Goal: Task Accomplishment & Management: Complete application form

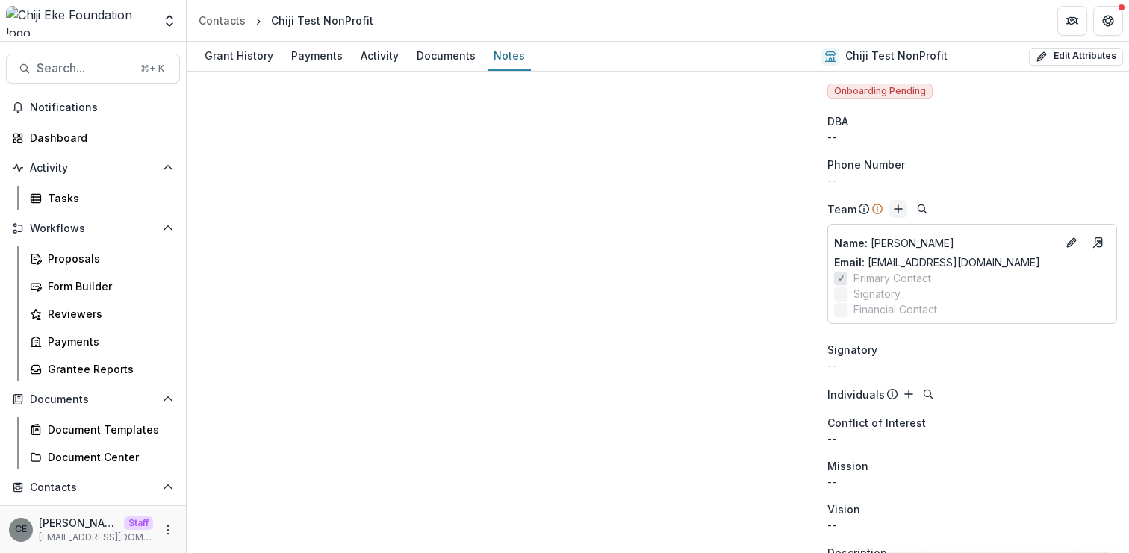
click at [900, 206] on icon "Add" at bounding box center [898, 209] width 12 height 12
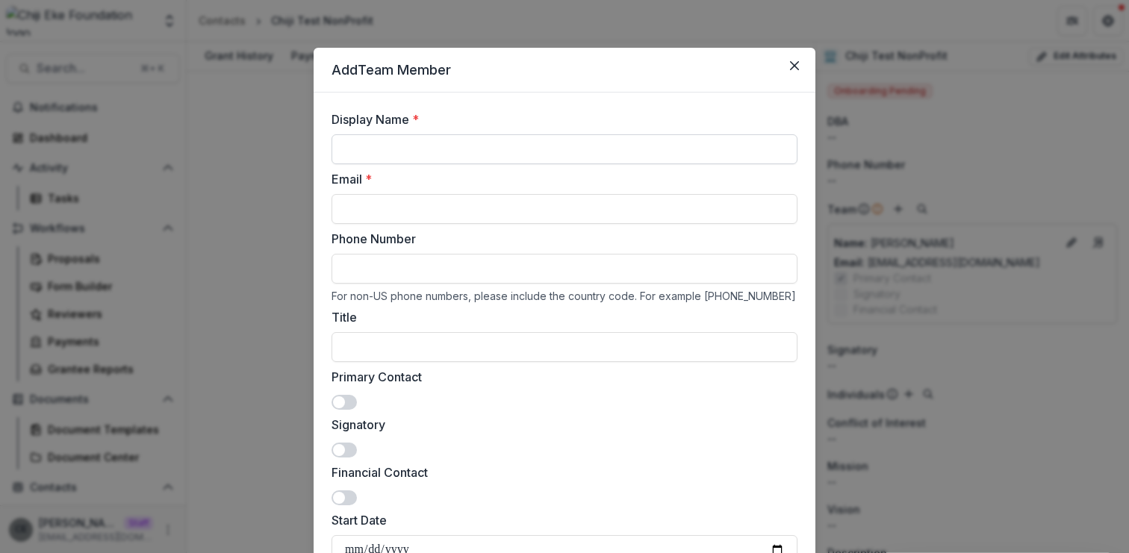
click at [634, 156] on input "Display Name *" at bounding box center [564, 149] width 466 height 30
type input "*"
type input "**********"
click at [594, 208] on input "Email *" at bounding box center [564, 209] width 466 height 30
type input "**********"
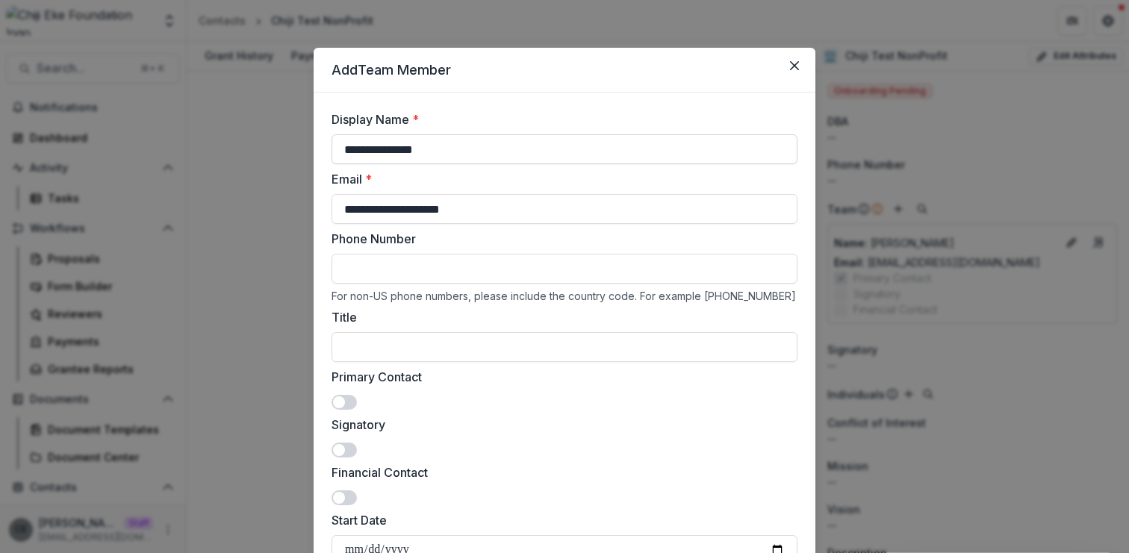
click at [429, 150] on input "**********" at bounding box center [564, 149] width 466 height 30
click at [435, 154] on input "**********" at bounding box center [564, 149] width 466 height 30
type input "******"
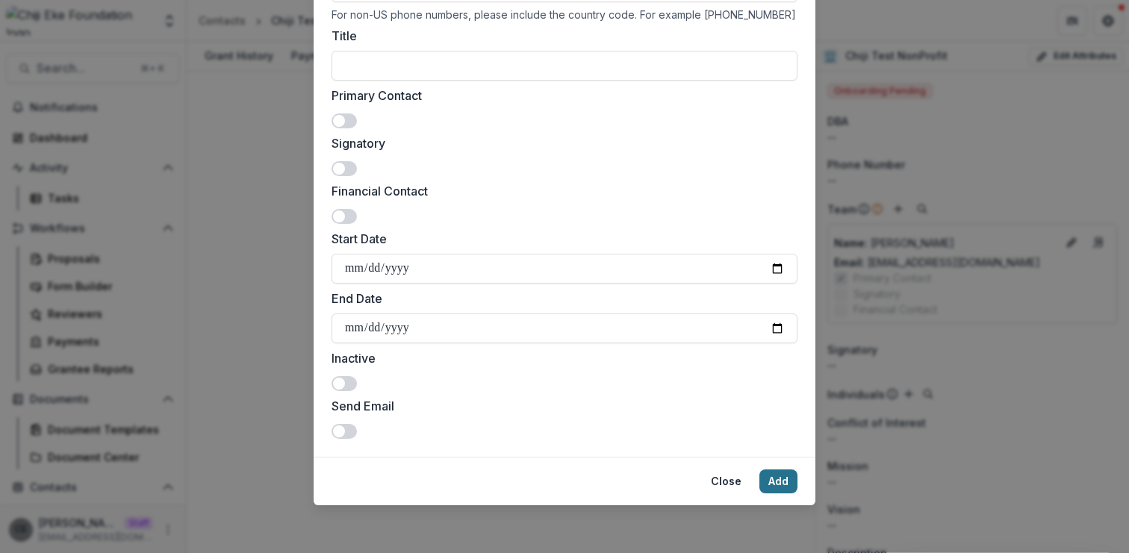
click at [773, 479] on button "Add" at bounding box center [778, 482] width 38 height 24
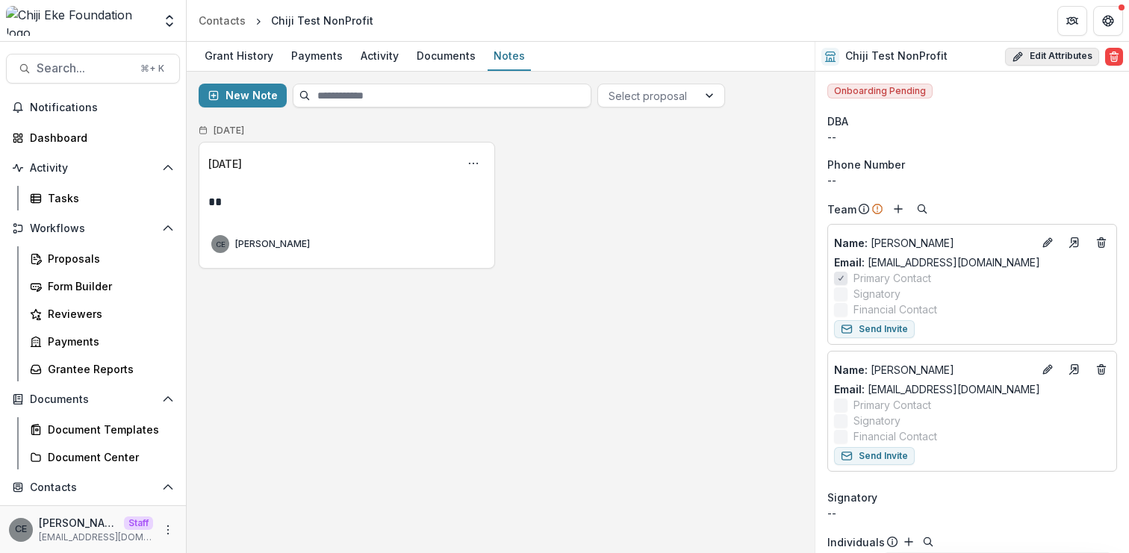
click at [1059, 56] on button "Edit Attributes" at bounding box center [1052, 57] width 94 height 18
select select
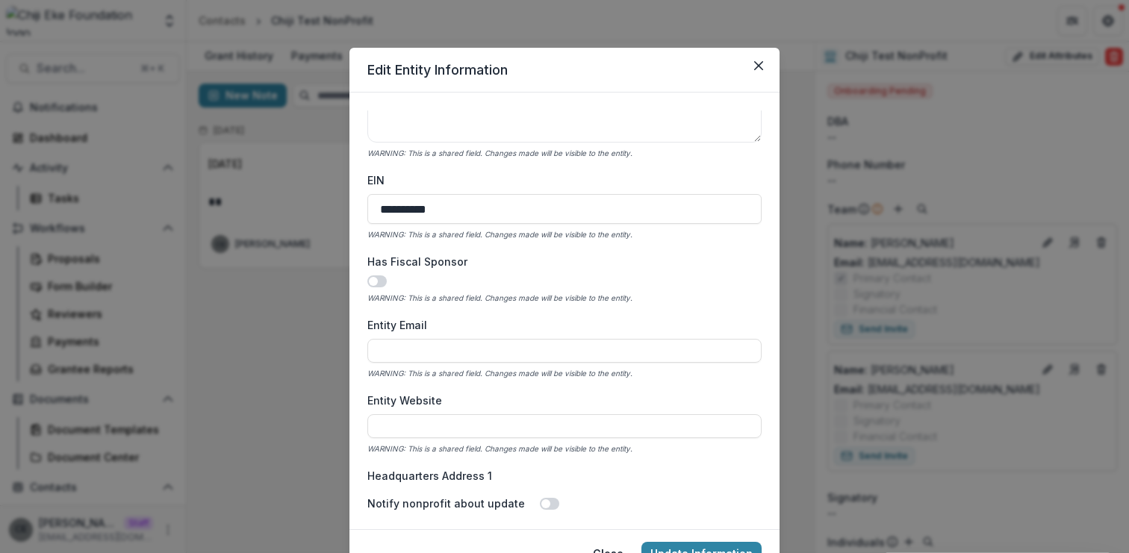
scroll to position [501, 0]
click at [526, 222] on input "**********" at bounding box center [564, 212] width 394 height 30
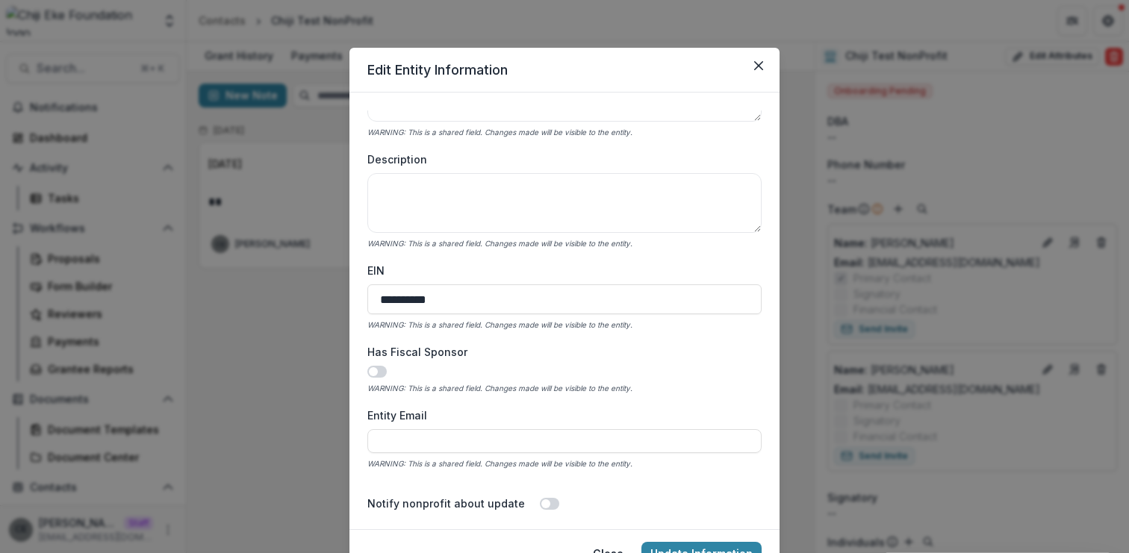
scroll to position [451, 0]
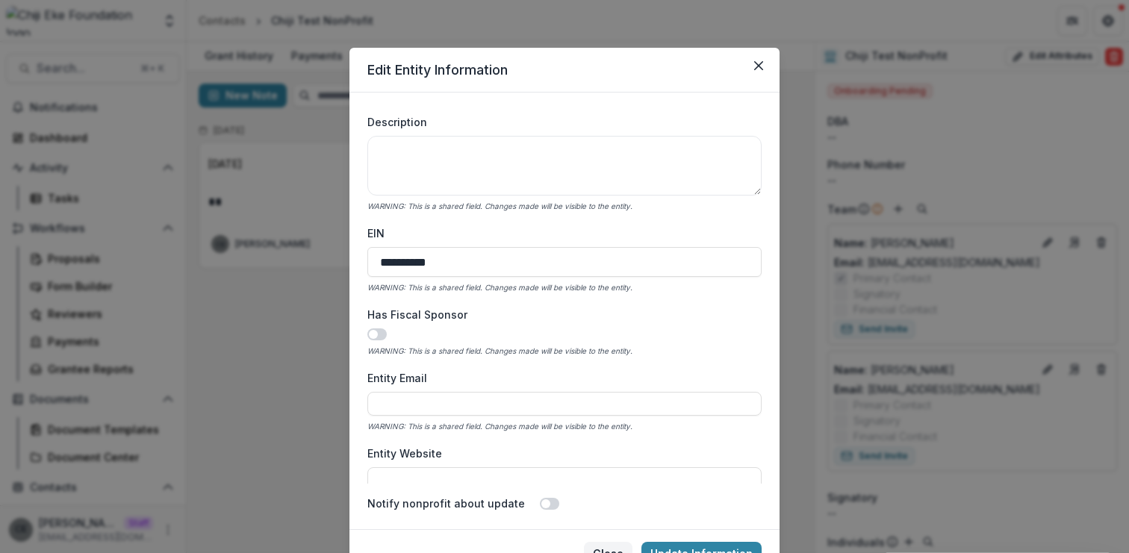
click at [617, 547] on button "Close" at bounding box center [608, 554] width 49 height 24
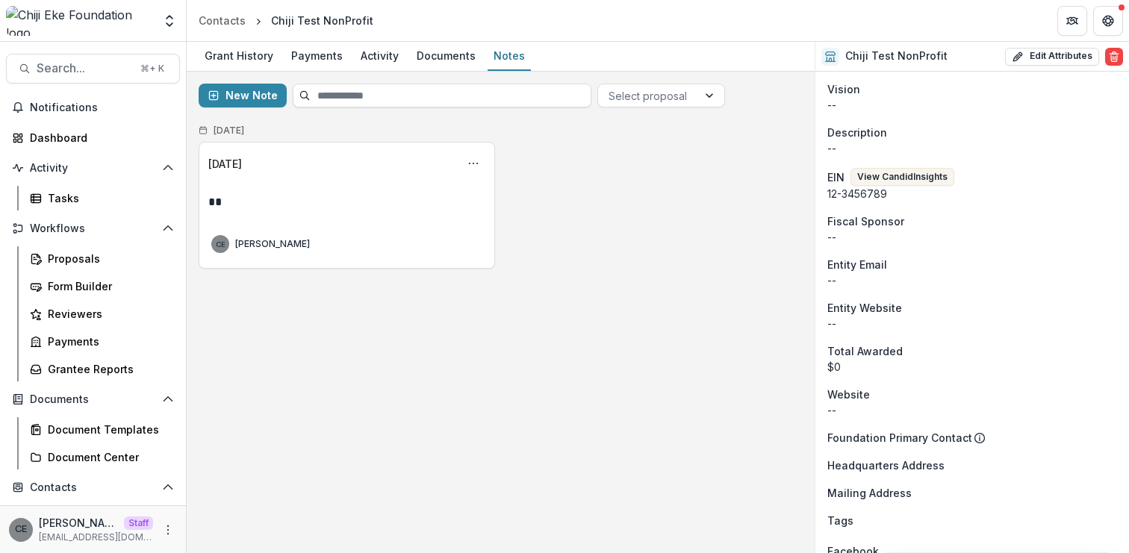
scroll to position [569, 0]
click at [904, 180] on button "View Candid Insights" at bounding box center [902, 176] width 104 height 18
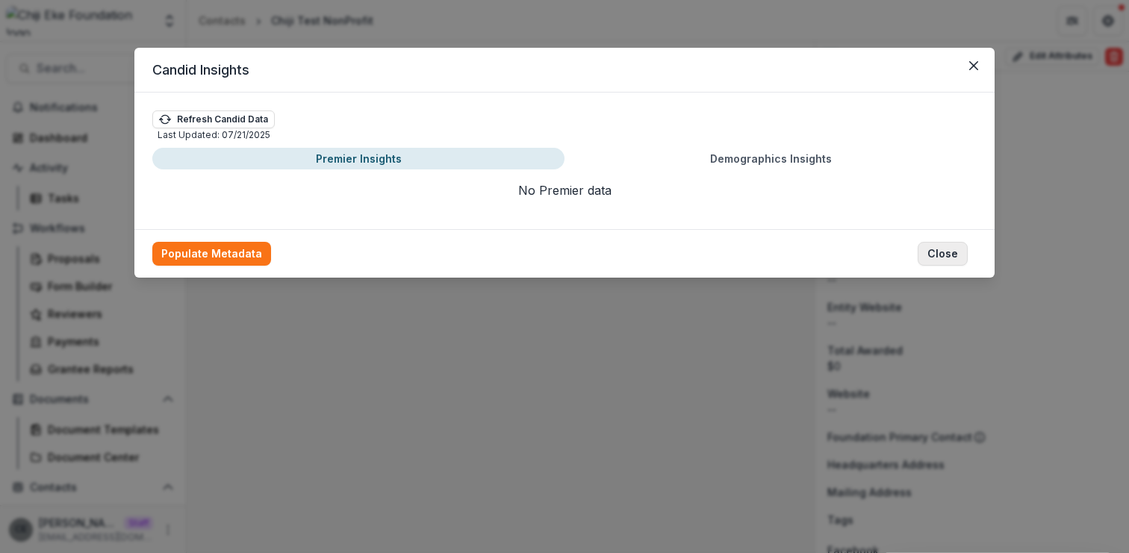
click at [948, 249] on button "Close" at bounding box center [943, 254] width 50 height 24
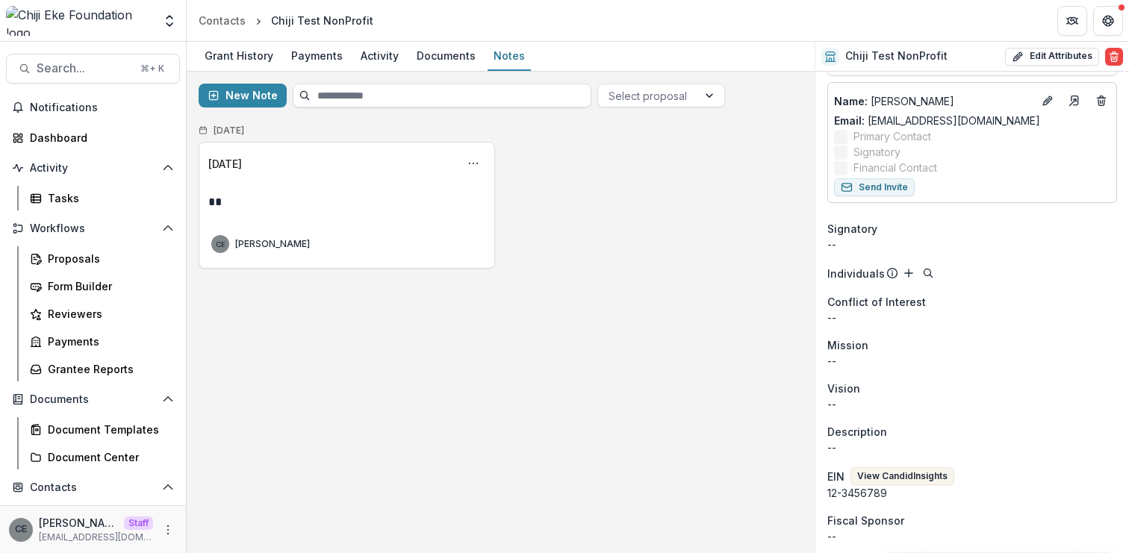
scroll to position [281, 0]
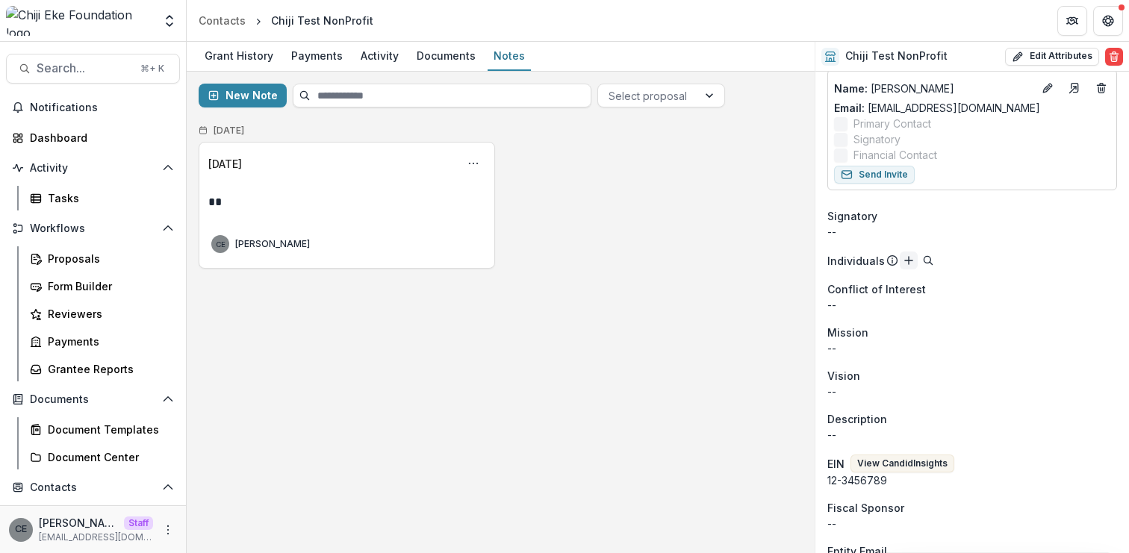
click at [906, 258] on icon "Add" at bounding box center [909, 261] width 12 height 12
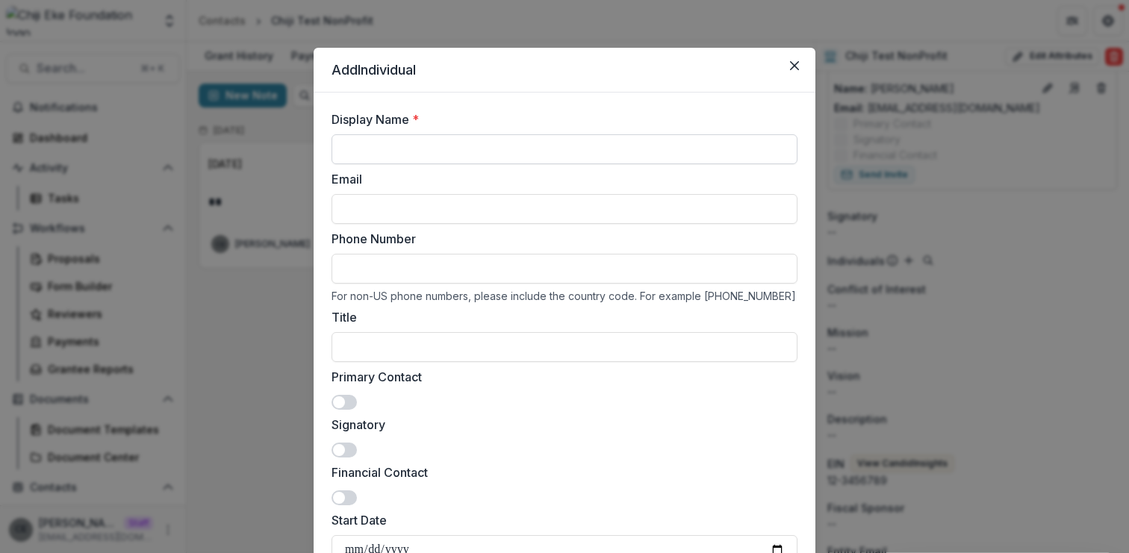
click at [547, 153] on input "Display Name *" at bounding box center [564, 149] width 466 height 30
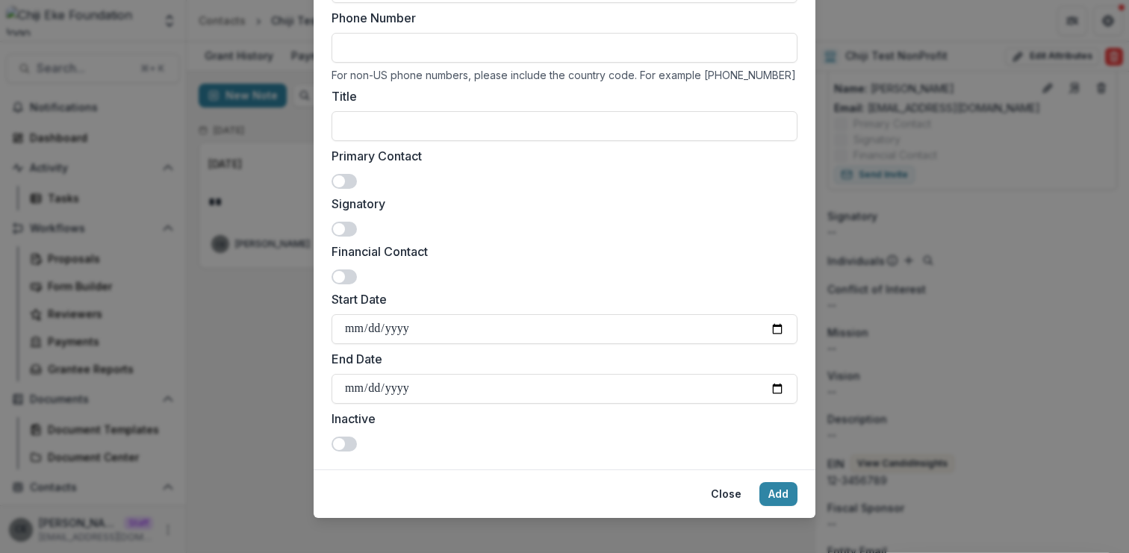
scroll to position [234, 0]
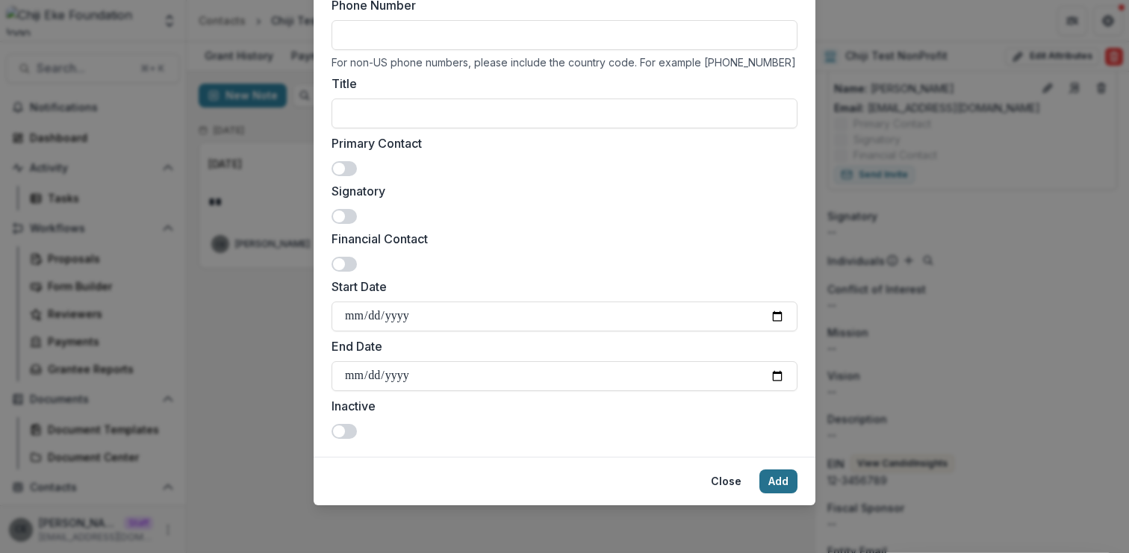
type input "****"
click at [785, 482] on button "Add" at bounding box center [778, 482] width 38 height 24
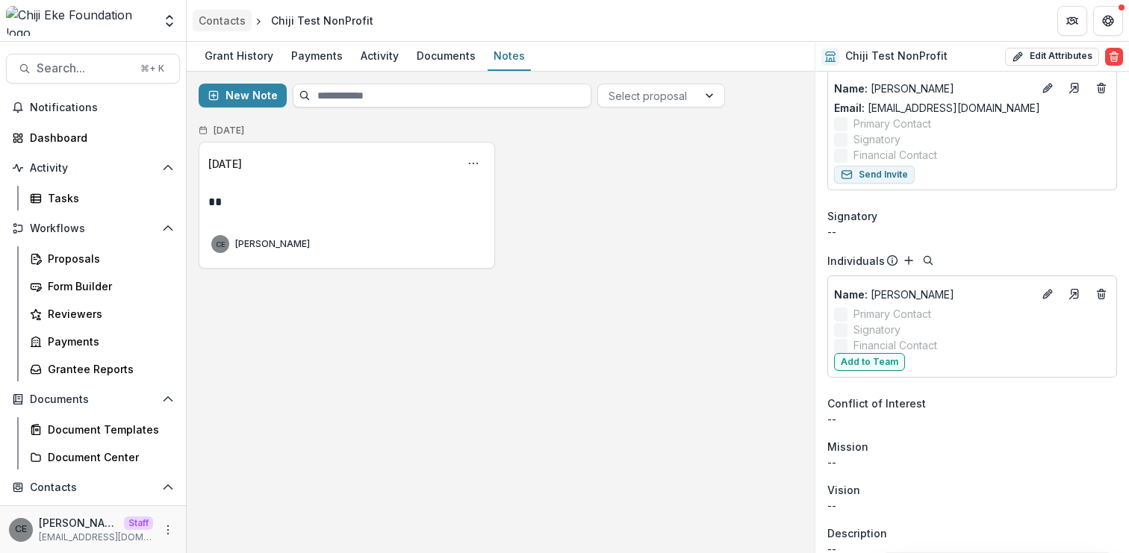
click at [227, 24] on div "Contacts" at bounding box center [222, 21] width 47 height 16
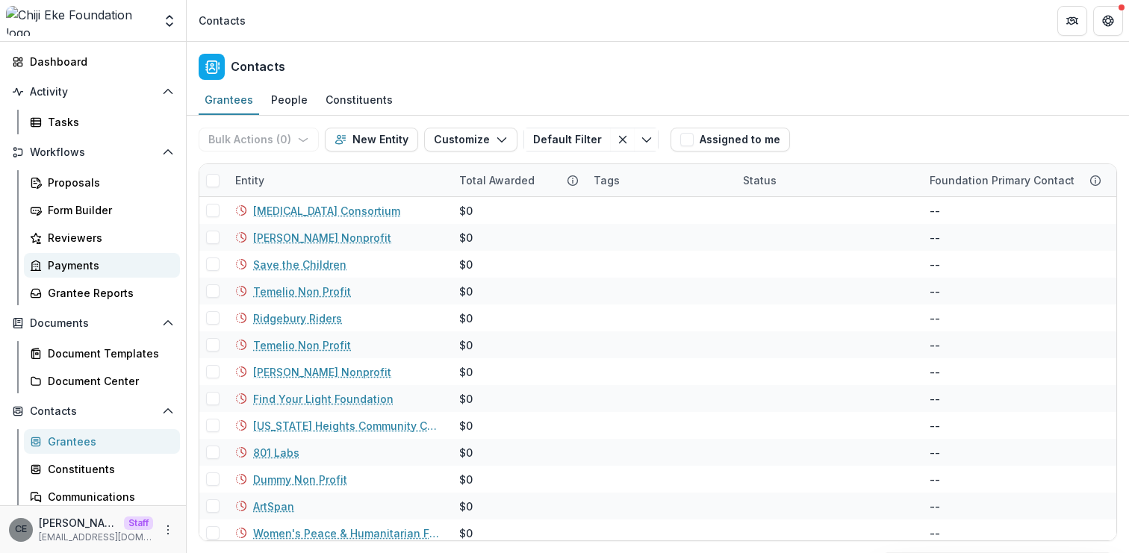
scroll to position [196, 0]
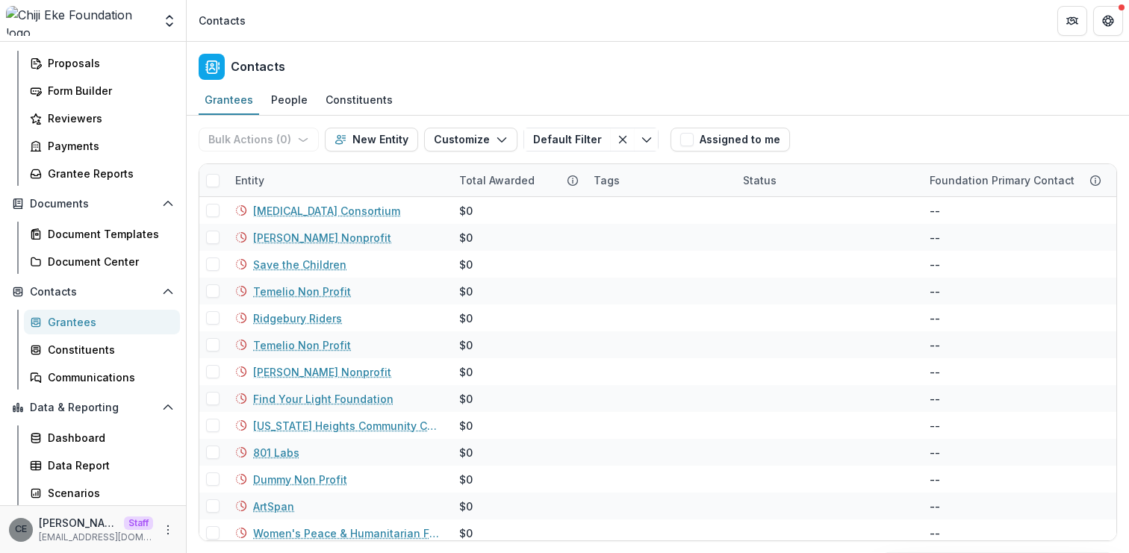
click at [72, 318] on div "Grantees" at bounding box center [108, 322] width 120 height 16
click at [497, 140] on polyline "button" at bounding box center [501, 140] width 8 height 4
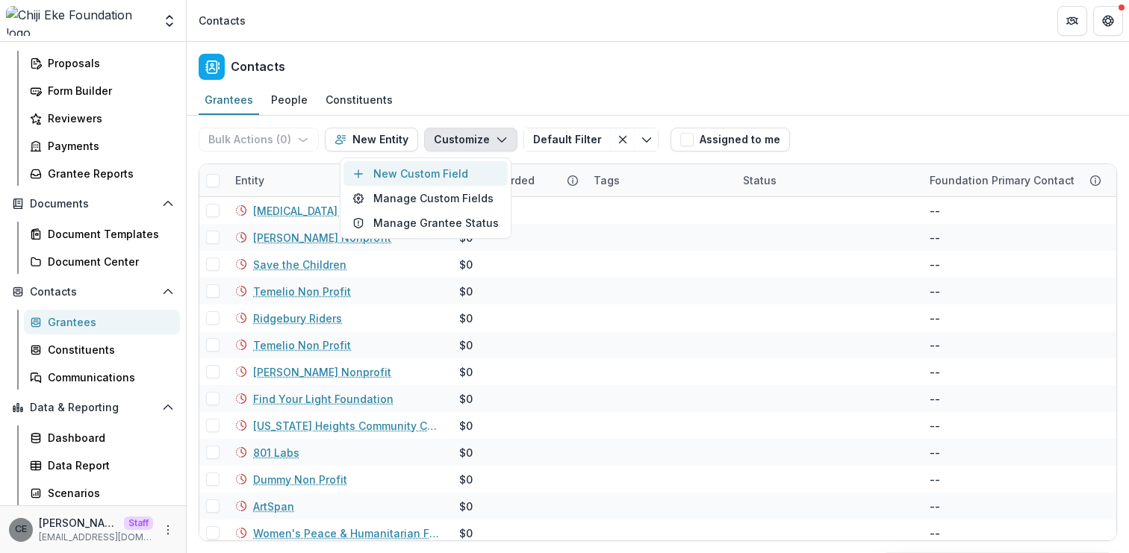
click at [461, 169] on button "New Custom Field" at bounding box center [425, 173] width 164 height 25
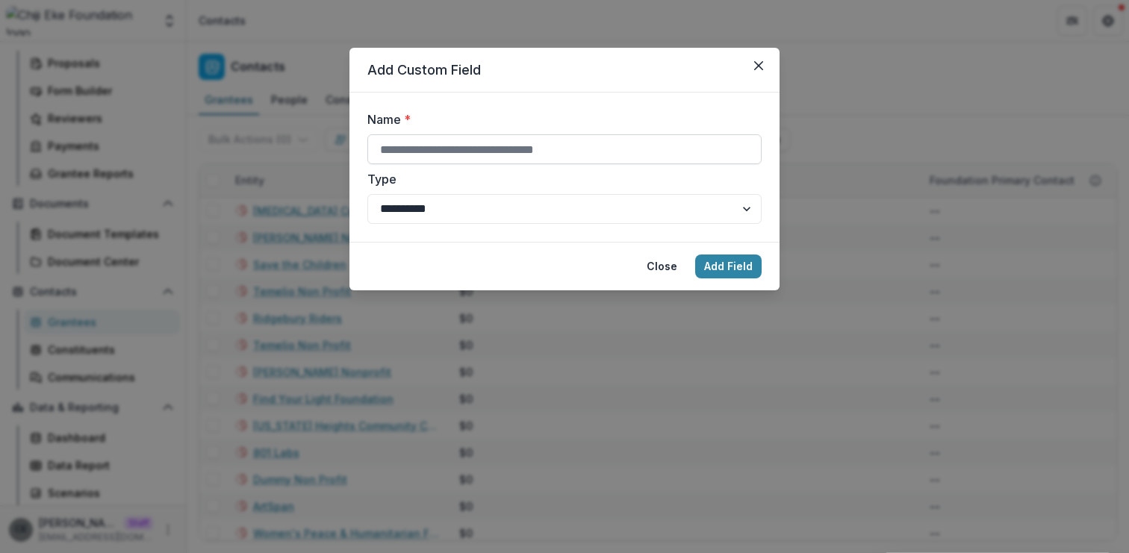
click at [461, 154] on input "Name *" at bounding box center [564, 149] width 394 height 30
click at [759, 65] on icon "Close" at bounding box center [758, 65] width 9 height 9
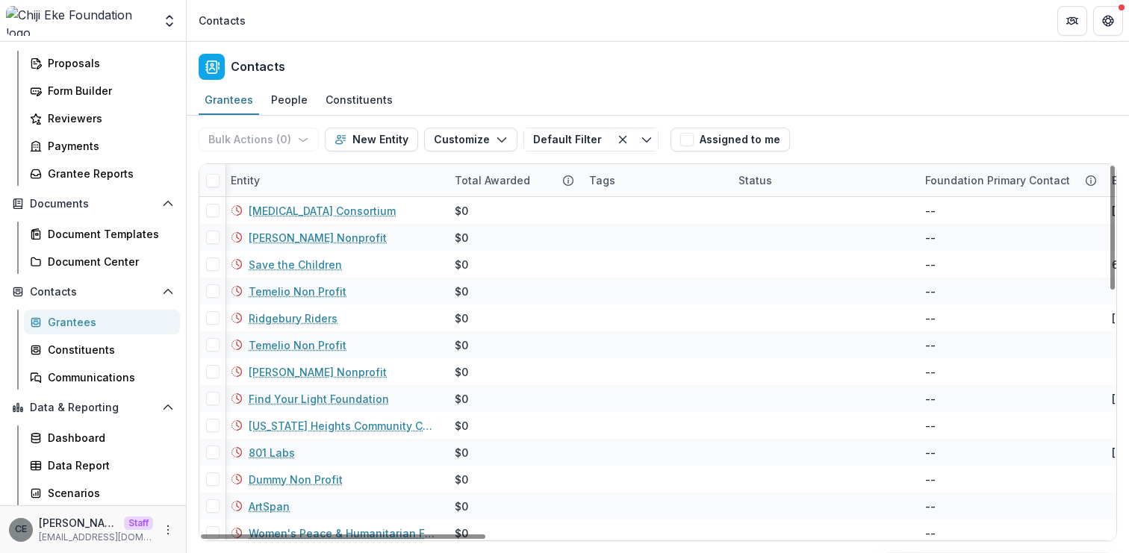
scroll to position [0, 0]
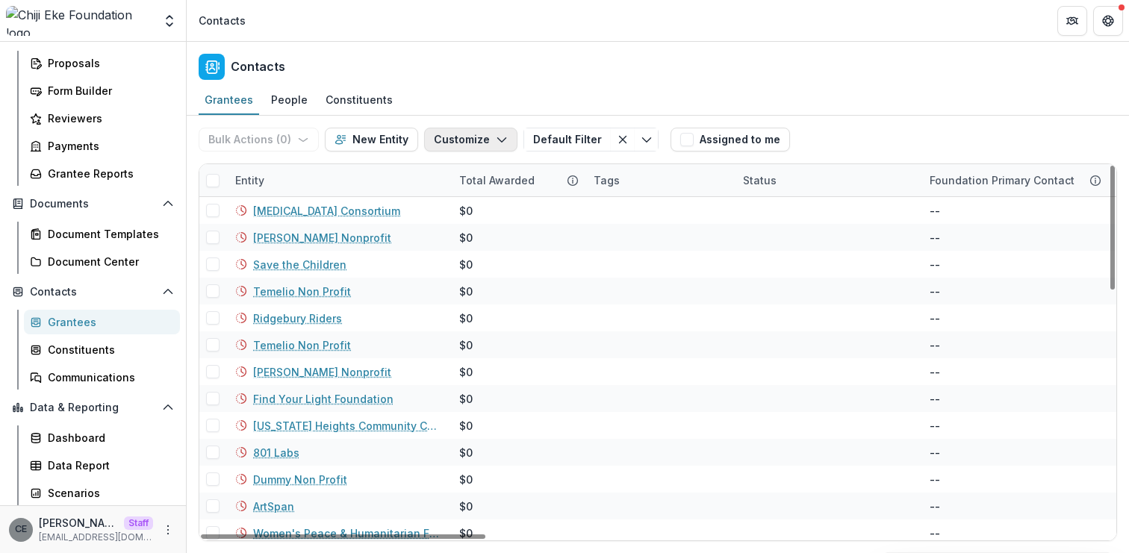
click at [497, 140] on polyline "button" at bounding box center [501, 140] width 8 height 4
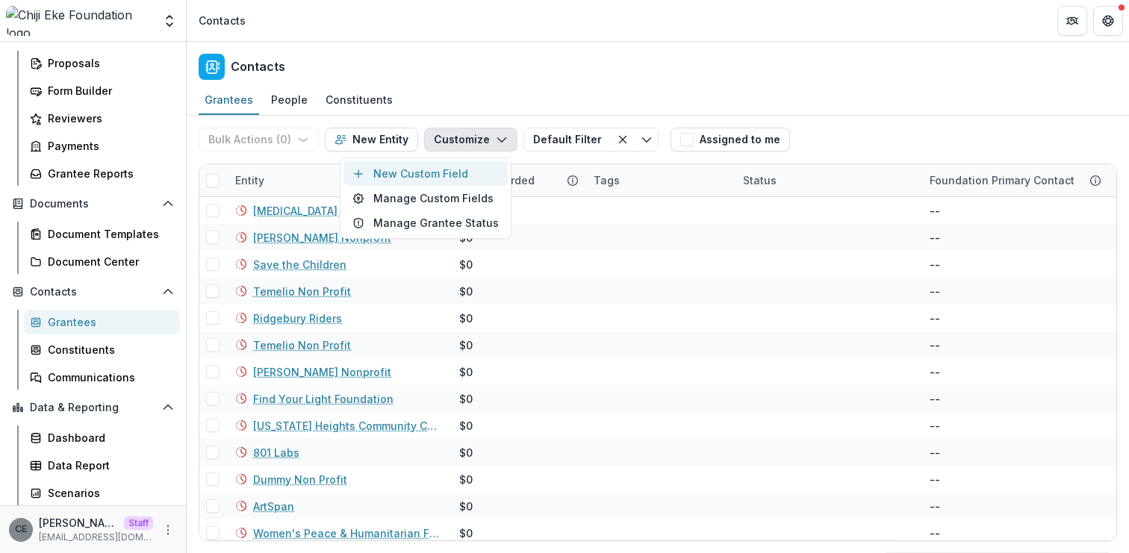
click at [452, 168] on button "New Custom Field" at bounding box center [425, 173] width 164 height 25
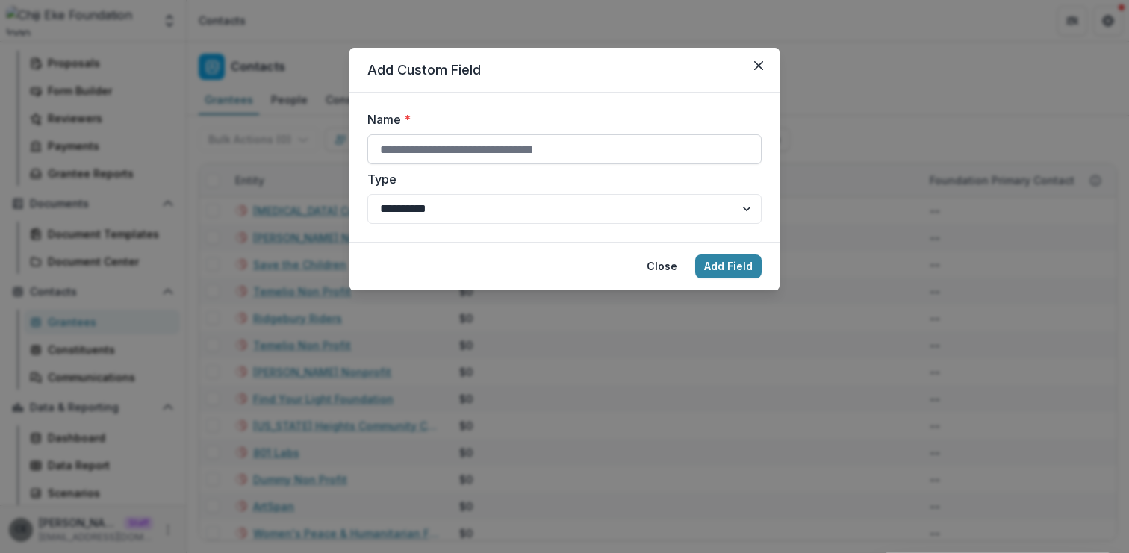
click at [494, 142] on input "Name *" at bounding box center [564, 149] width 394 height 30
click at [760, 64] on icon "Close" at bounding box center [758, 65] width 9 height 9
